Goal: Transaction & Acquisition: Purchase product/service

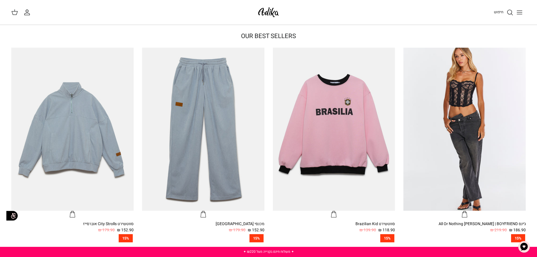
scroll to position [176, 0]
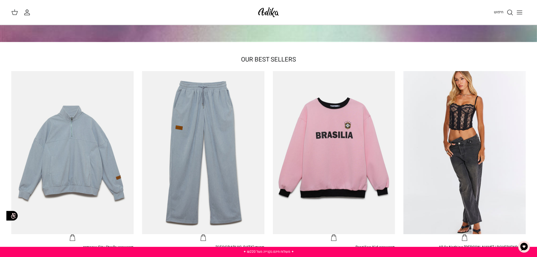
click at [521, 10] on icon "Toggle menu" at bounding box center [519, 12] width 7 height 7
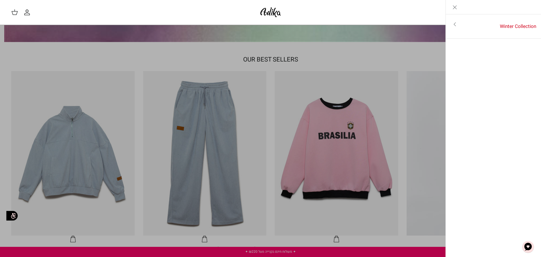
click at [344, 80] on link "Toggle menu" at bounding box center [270, 128] width 541 height 257
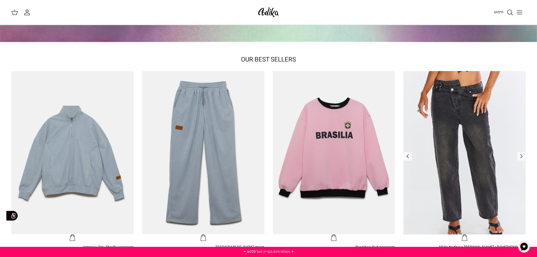
click at [512, 144] on img "ג׳ינס All Or Nothing קריס-קרוס | BOYFRIEND" at bounding box center [464, 152] width 122 height 163
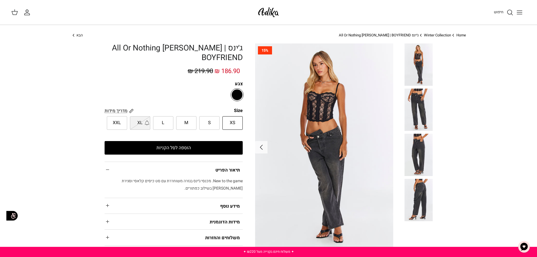
click at [187, 122] on span "M" at bounding box center [186, 122] width 4 height 7
click at [241, 118] on input "M" at bounding box center [243, 116] width 4 height 4
radio input "true"
click at [414, 101] on img at bounding box center [419, 110] width 28 height 42
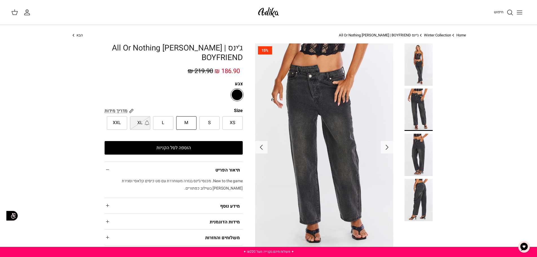
click at [424, 137] on img at bounding box center [419, 155] width 28 height 42
